Goal: Information Seeking & Learning: Learn about a topic

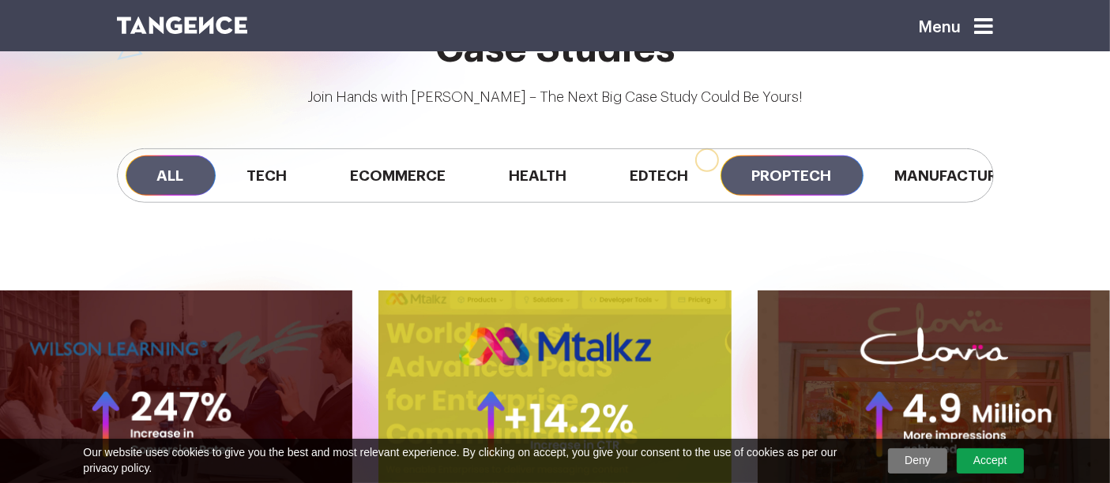
scroll to position [0, 82]
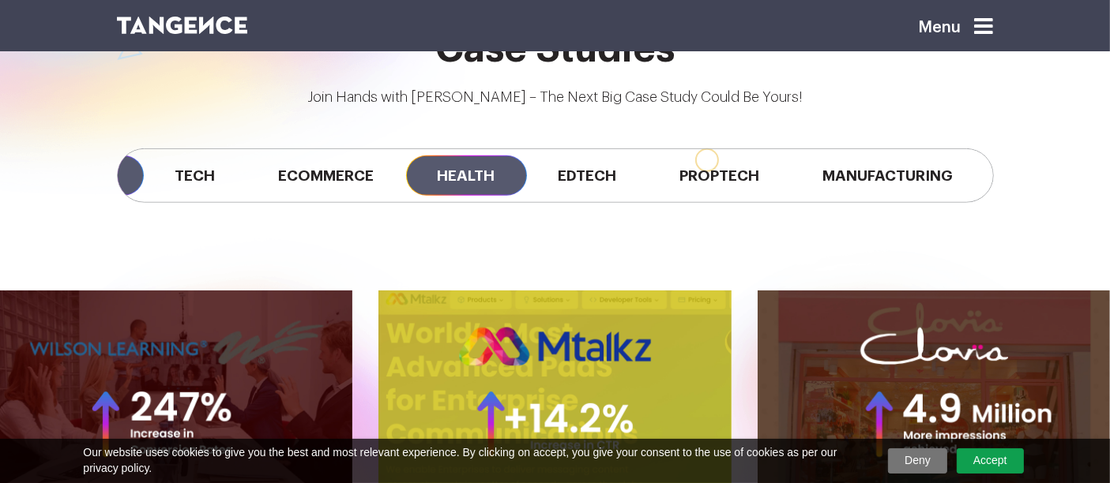
click at [465, 181] on span "Health" at bounding box center [466, 176] width 121 height 40
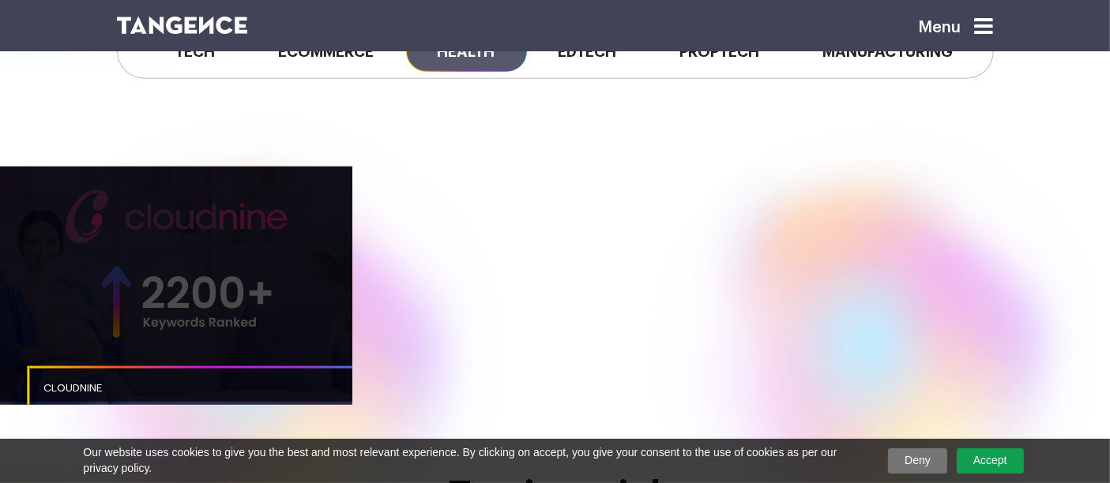
scroll to position [1300, 0]
click at [298, 335] on link "button" at bounding box center [176, 283] width 352 height 235
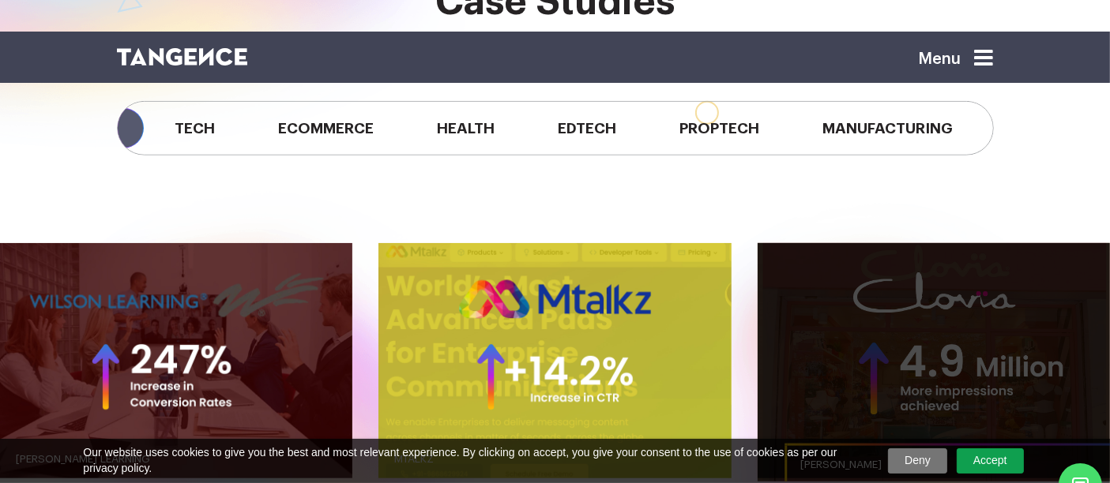
scroll to position [1224, 0]
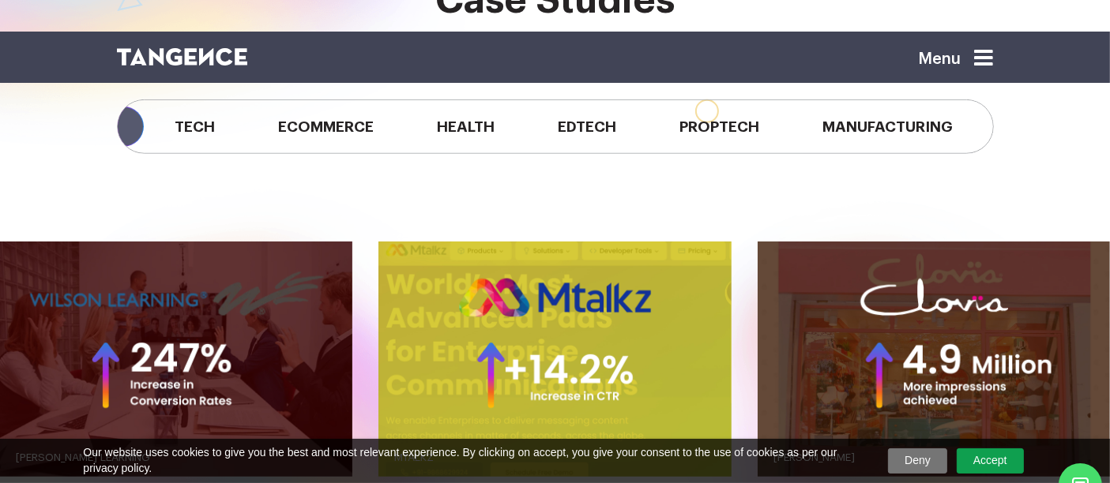
click at [524, 189] on div "All Tech Ecommerce Health Edtech Proptech Manufacturing" at bounding box center [555, 126] width 900 height 133
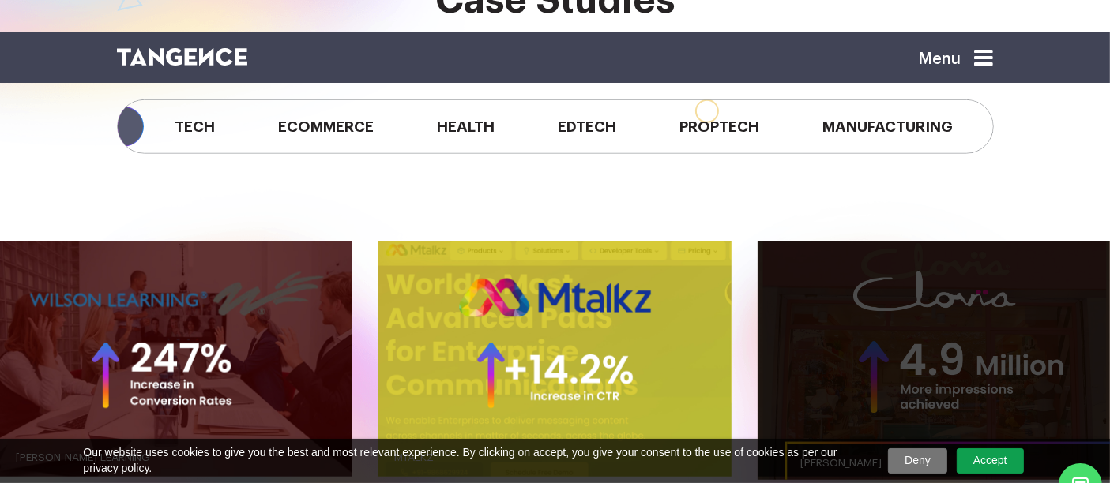
click at [783, 316] on link "button" at bounding box center [933, 359] width 352 height 235
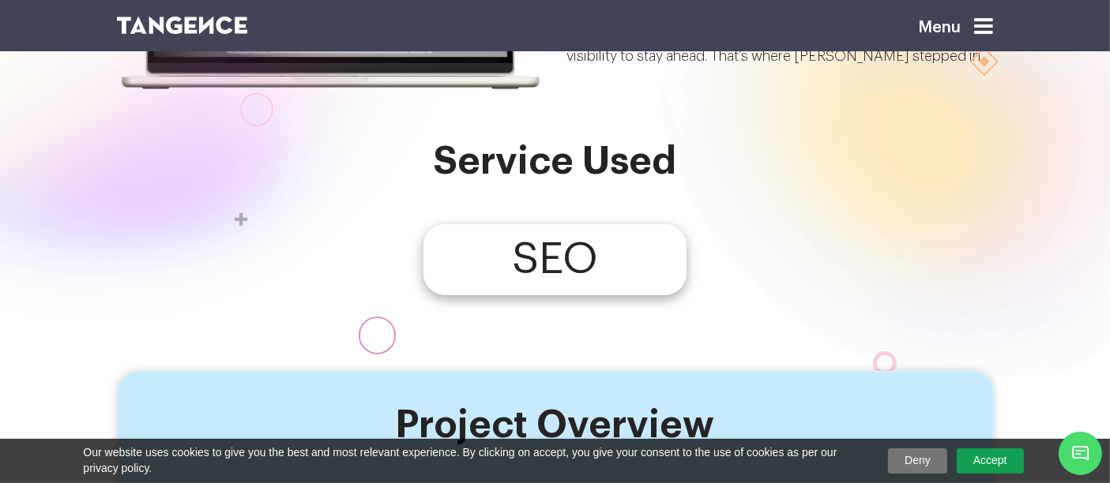
scroll to position [305, 0]
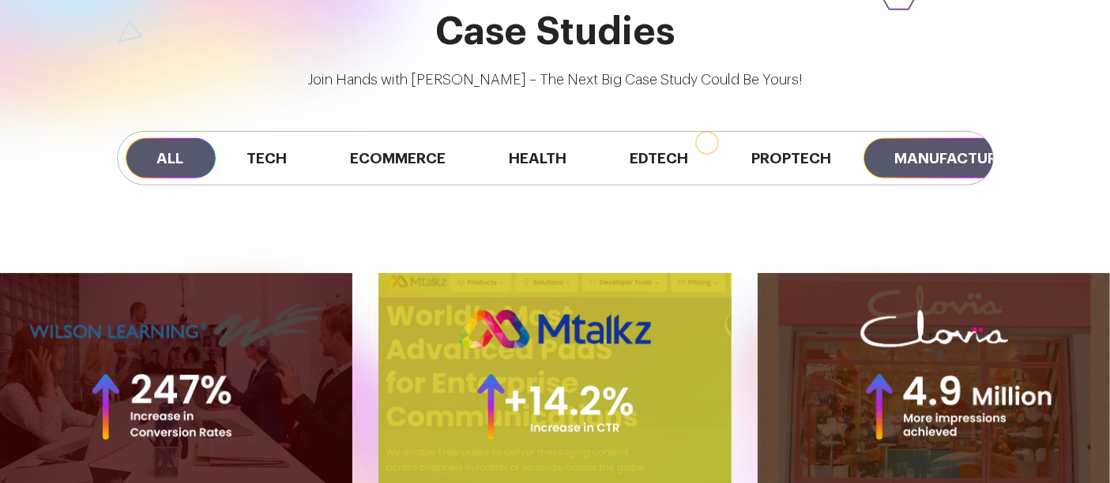
scroll to position [1224, 0]
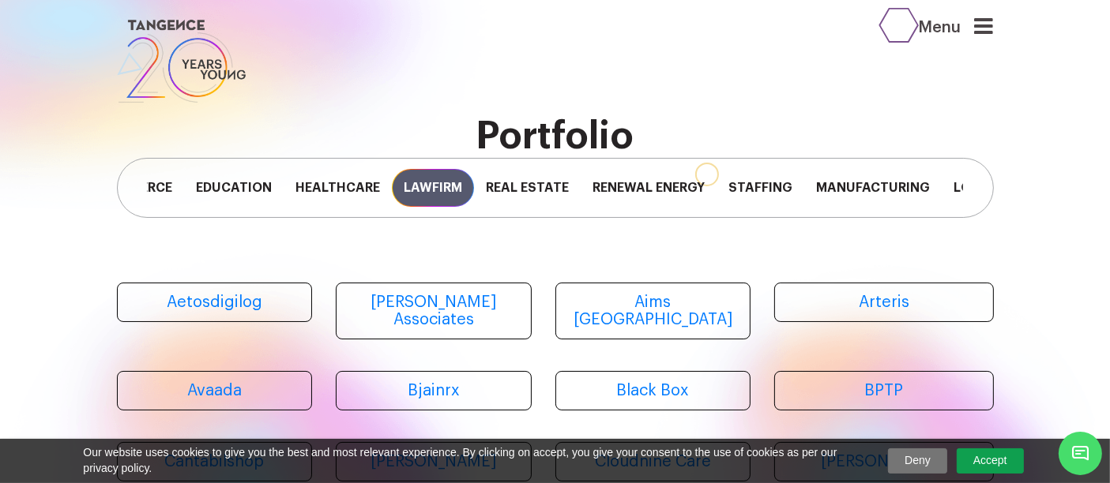
scroll to position [0, 417]
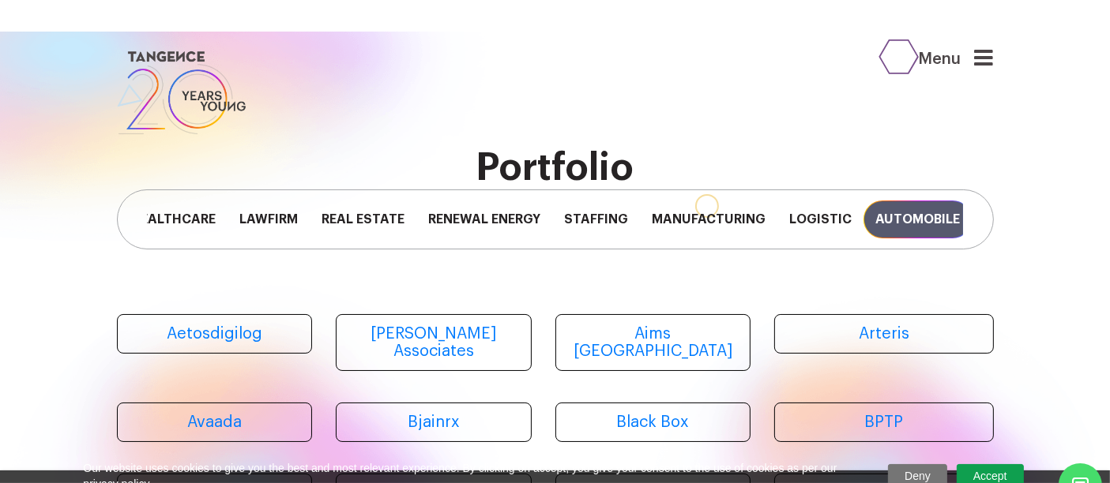
click at [920, 206] on span "Automobile" at bounding box center [917, 220] width 108 height 38
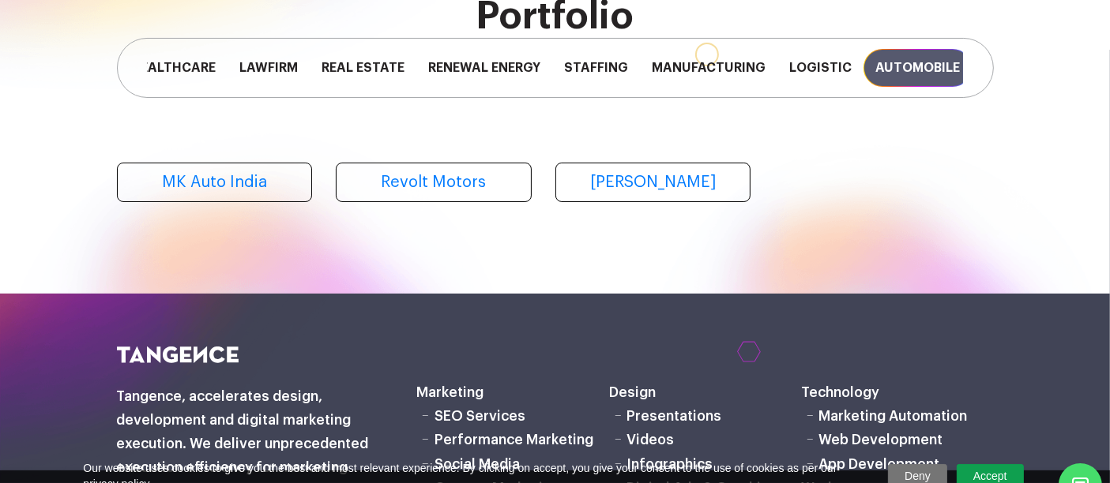
scroll to position [0, 0]
